Goal: Information Seeking & Learning: Learn about a topic

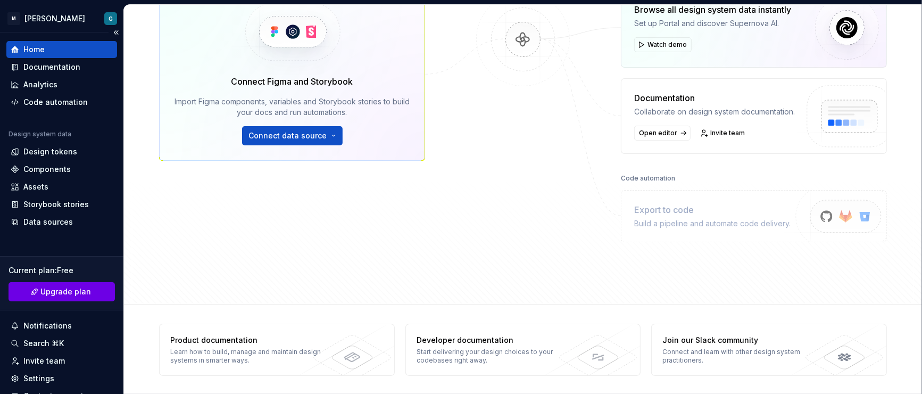
scroll to position [64, 0]
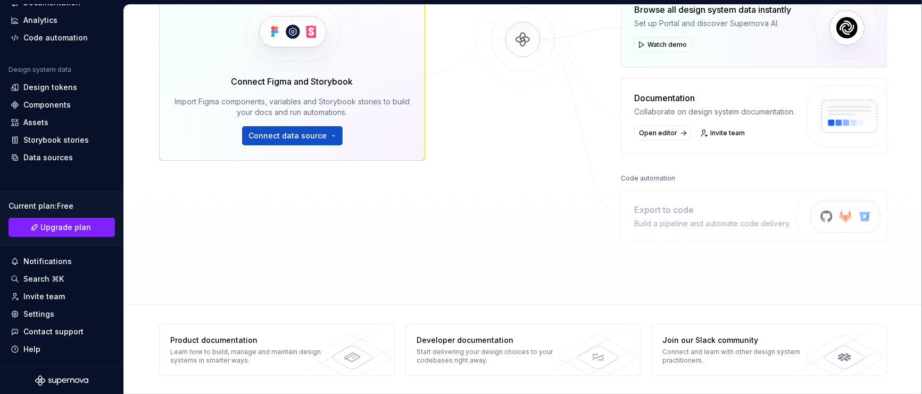
click at [62, 377] on icon "Supernova Logo" at bounding box center [61, 380] width 53 height 11
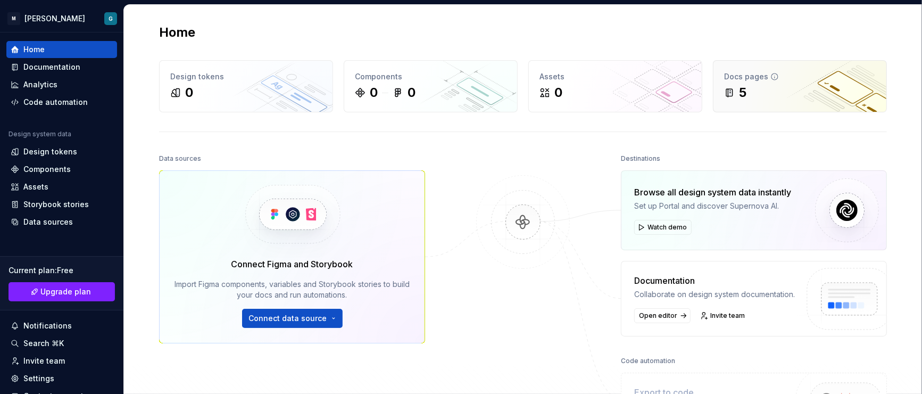
click at [813, 76] on div "Docs pages" at bounding box center [800, 76] width 152 height 11
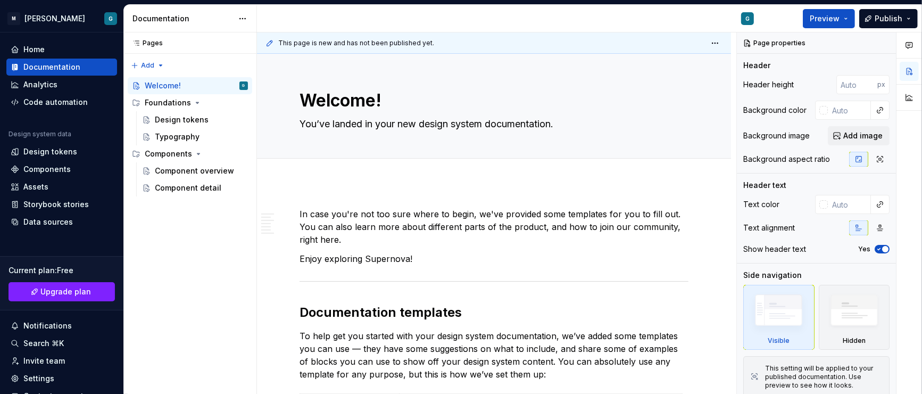
type textarea "*"
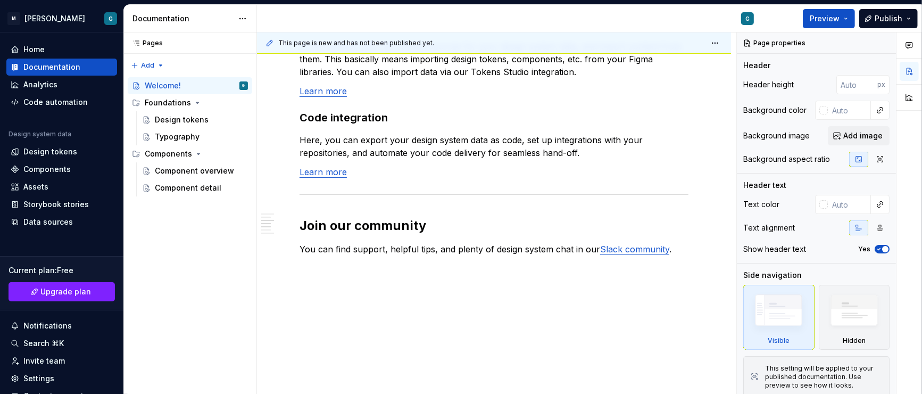
scroll to position [934, 0]
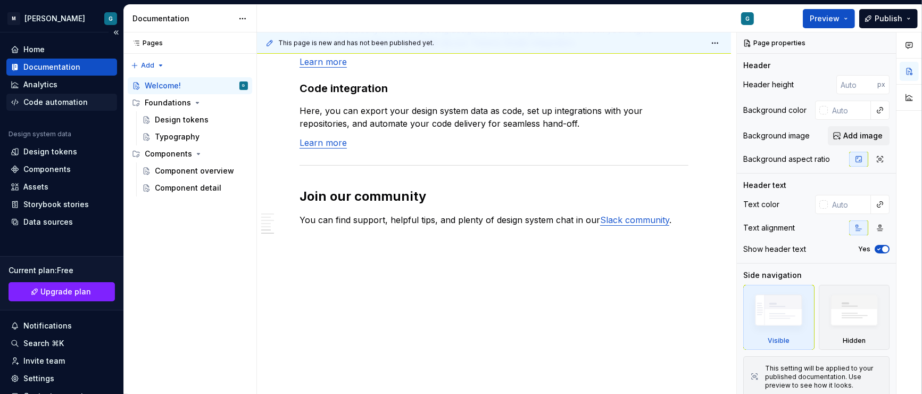
click at [41, 97] on div "Code automation" at bounding box center [55, 102] width 64 height 11
